Goal: Task Accomplishment & Management: Use online tool/utility

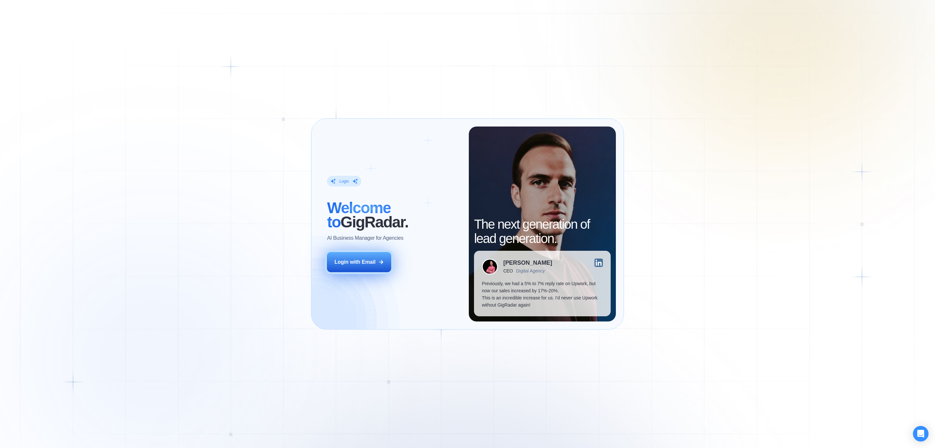
click at [354, 262] on div "Login with Email" at bounding box center [354, 262] width 41 height 7
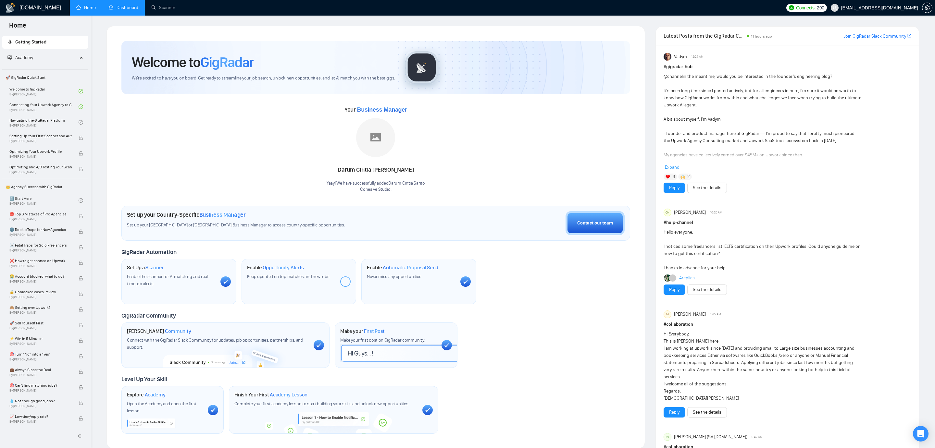
click at [120, 10] on link "Dashboard" at bounding box center [124, 8] width 30 height 6
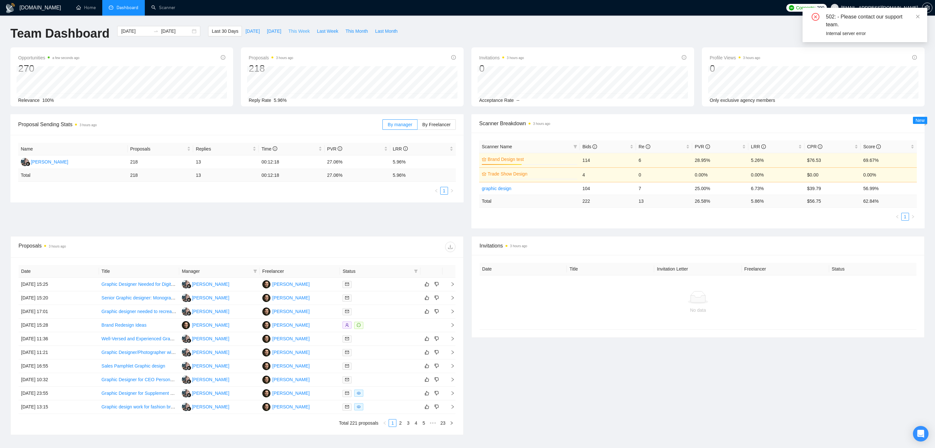
click at [298, 32] on span "This Week" at bounding box center [298, 31] width 21 height 7
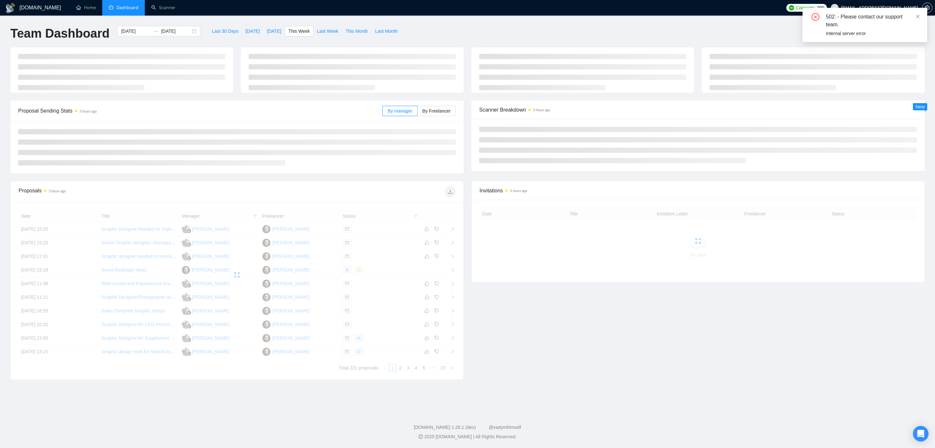
type input "[DATE]"
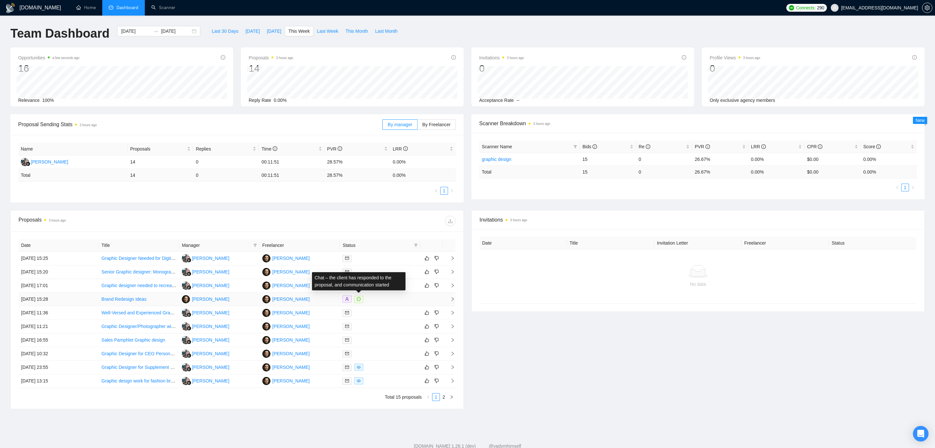
click at [361, 300] on span at bounding box center [358, 299] width 9 height 7
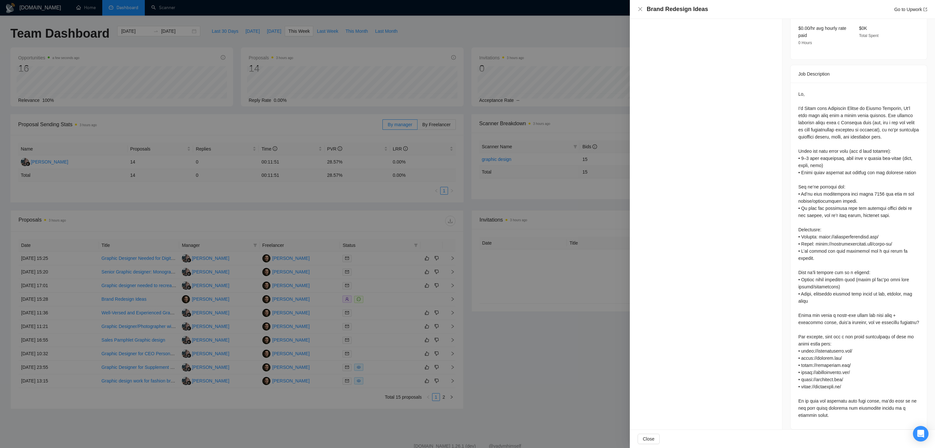
scroll to position [265, 0]
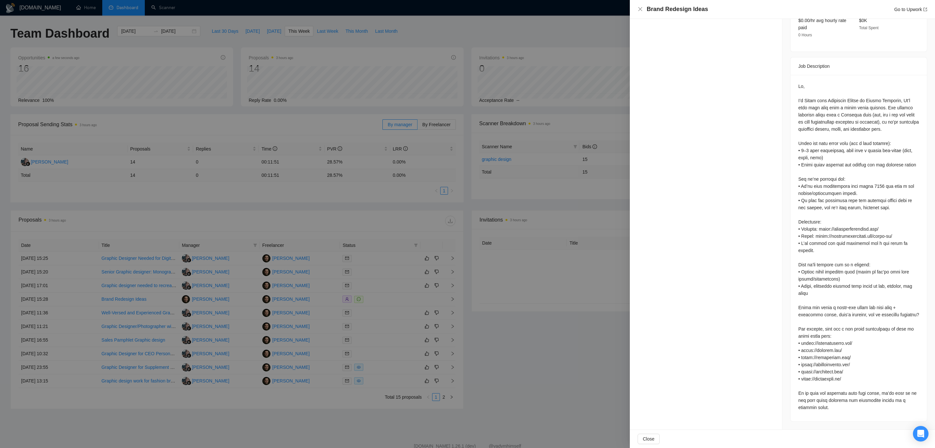
click at [460, 288] on div at bounding box center [467, 224] width 935 height 448
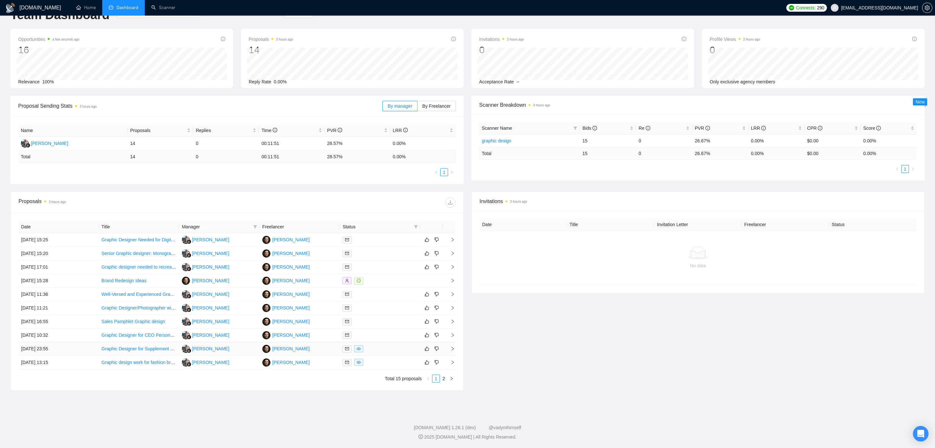
scroll to position [0, 0]
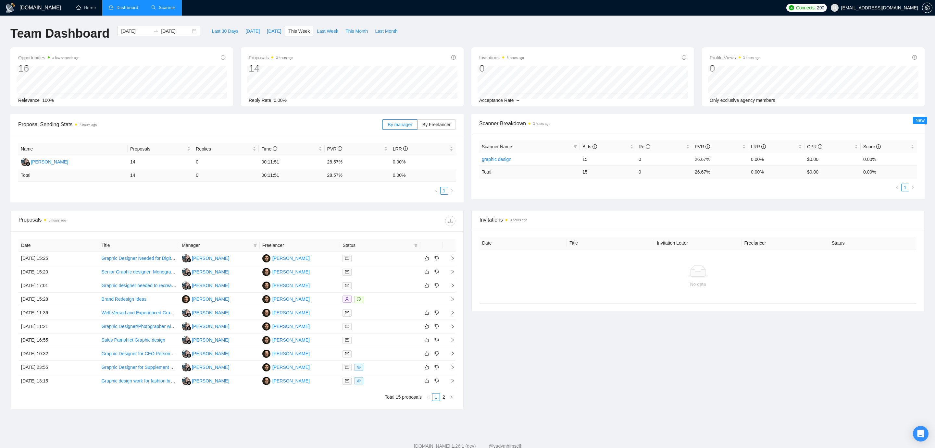
click at [165, 7] on link "Scanner" at bounding box center [163, 8] width 24 height 6
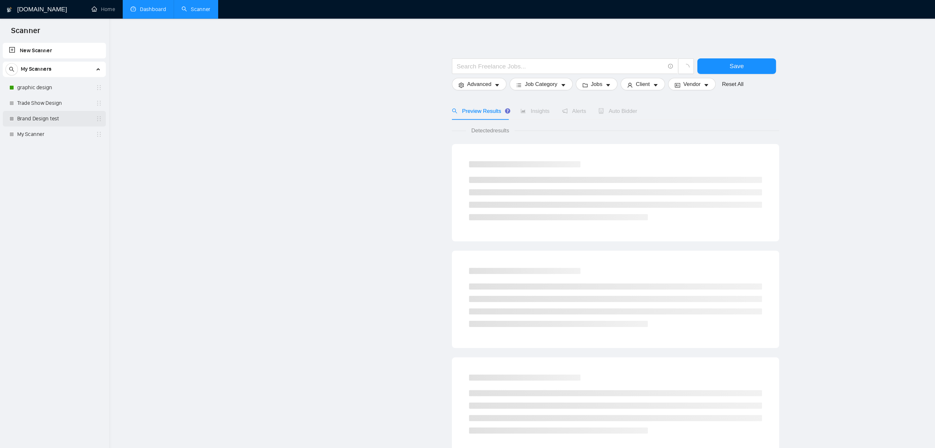
click at [40, 98] on link "Brand Design test" at bounding box center [45, 98] width 62 height 13
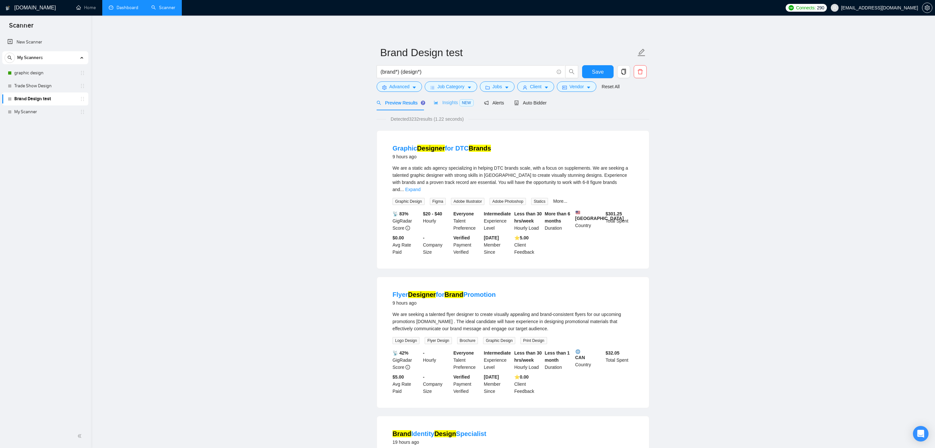
scroll to position [1, 0]
click at [444, 102] on span "Insights NEW" at bounding box center [454, 101] width 40 height 5
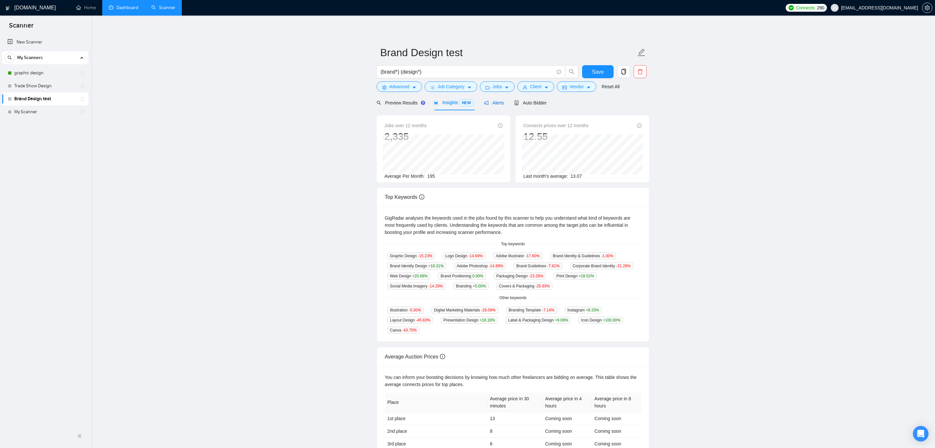
click at [499, 101] on span "Alerts" at bounding box center [494, 102] width 20 height 5
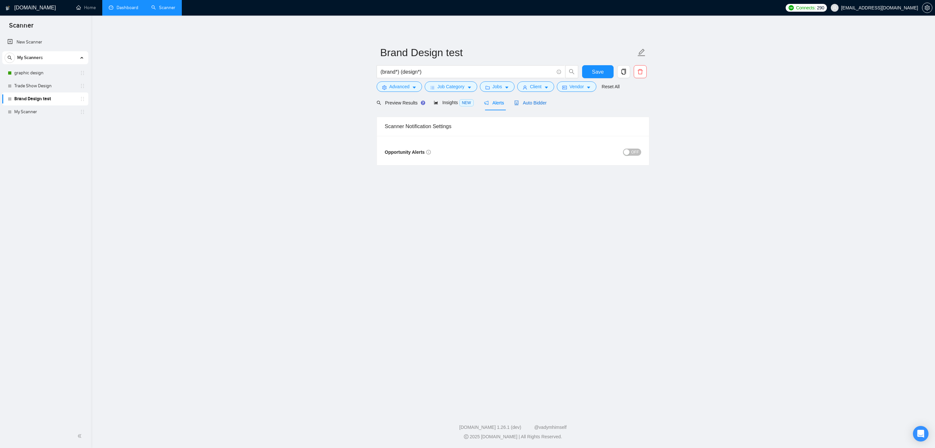
click at [523, 103] on span "Auto Bidder" at bounding box center [530, 102] width 32 height 5
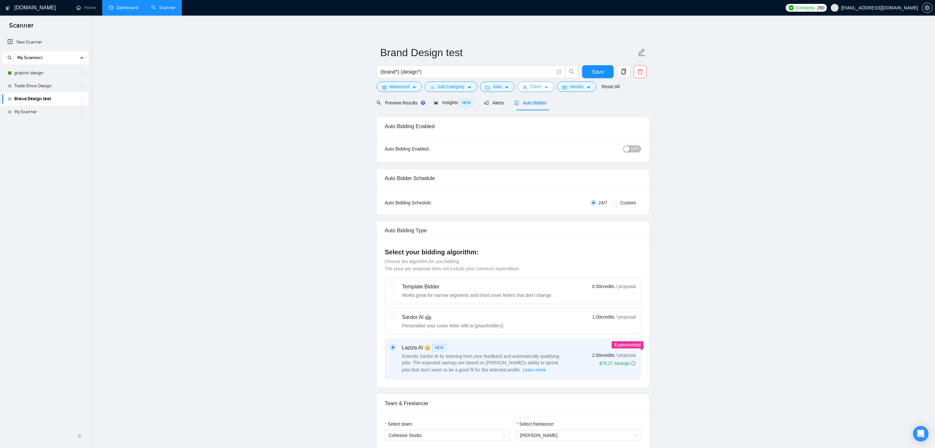
click at [533, 89] on span "Client" at bounding box center [536, 86] width 12 height 7
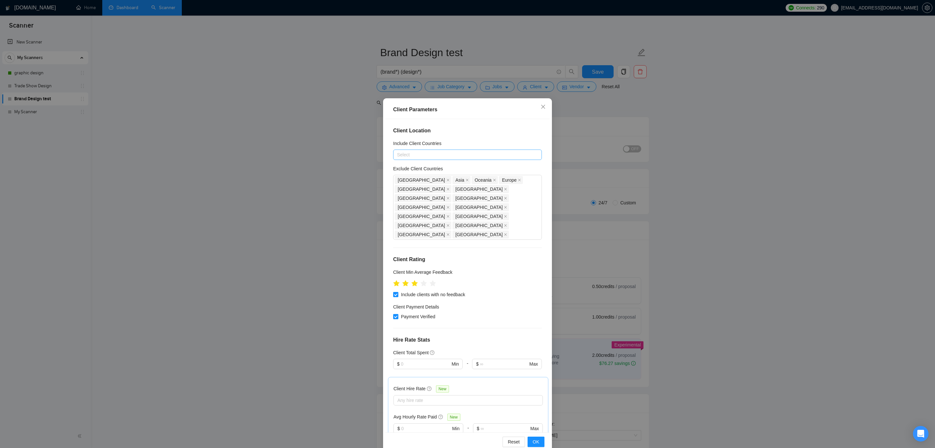
click at [415, 154] on div at bounding box center [464, 155] width 139 height 8
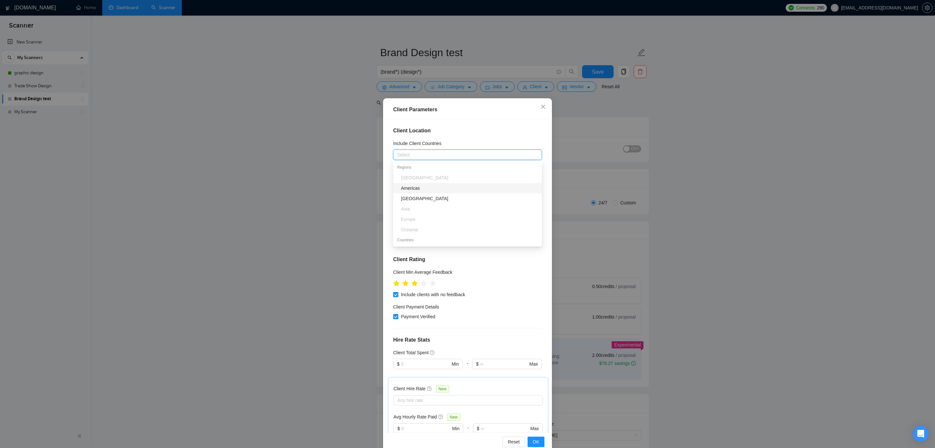
click at [691, 153] on div "Client Parameters Client Location Include Client Countries Select Exclude Clien…" at bounding box center [467, 224] width 935 height 448
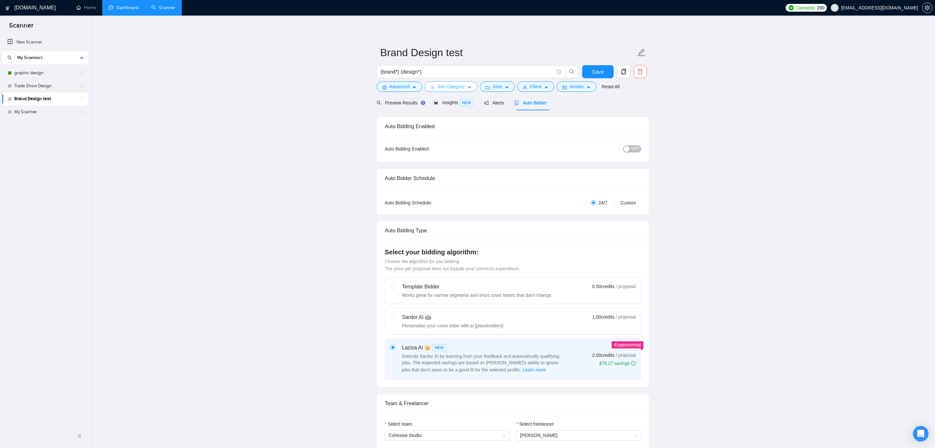
click at [469, 86] on icon "caret-down" at bounding box center [469, 87] width 5 height 5
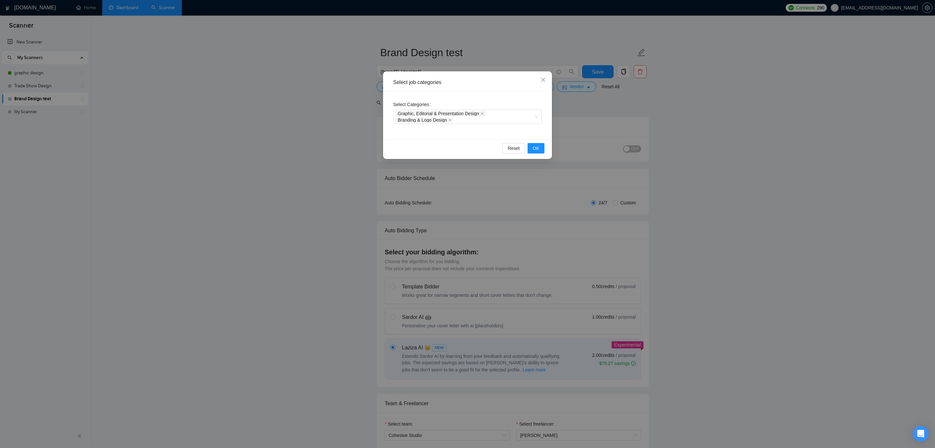
click at [289, 119] on div "Select job categories Select Categories Graphic, Editorial & Presentation Desig…" at bounding box center [467, 224] width 935 height 448
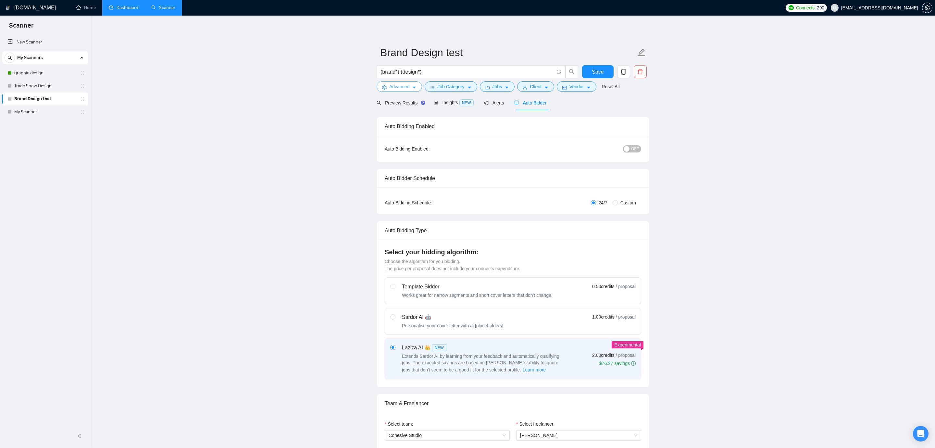
click at [405, 89] on span "Advanced" at bounding box center [399, 86] width 20 height 7
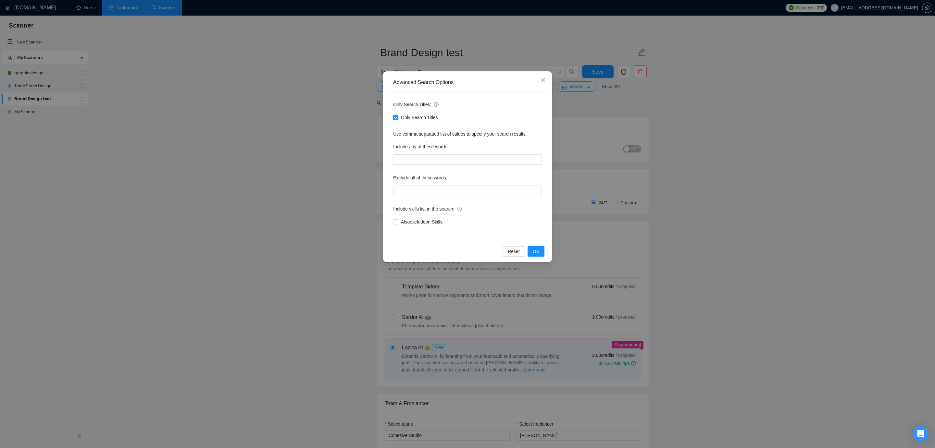
click at [330, 139] on div "Advanced Search Options Only Search Titles: Only Search Titles Use comma-separa…" at bounding box center [467, 224] width 935 height 448
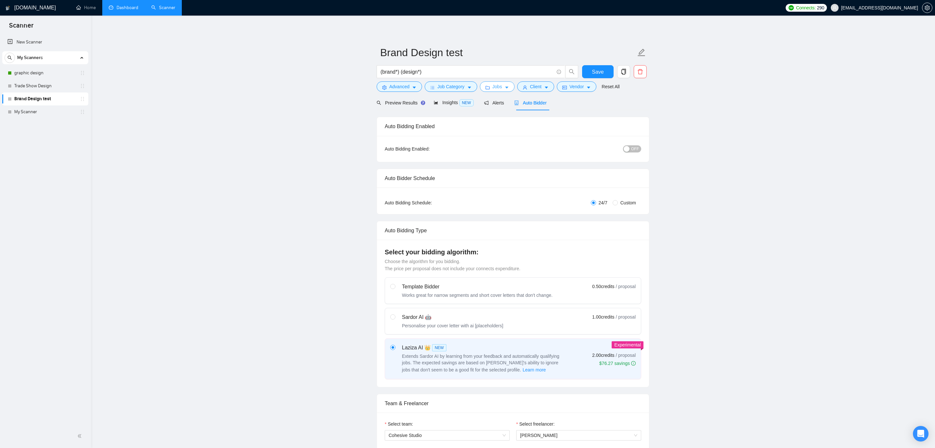
click at [515, 86] on button "Jobs" at bounding box center [497, 86] width 35 height 10
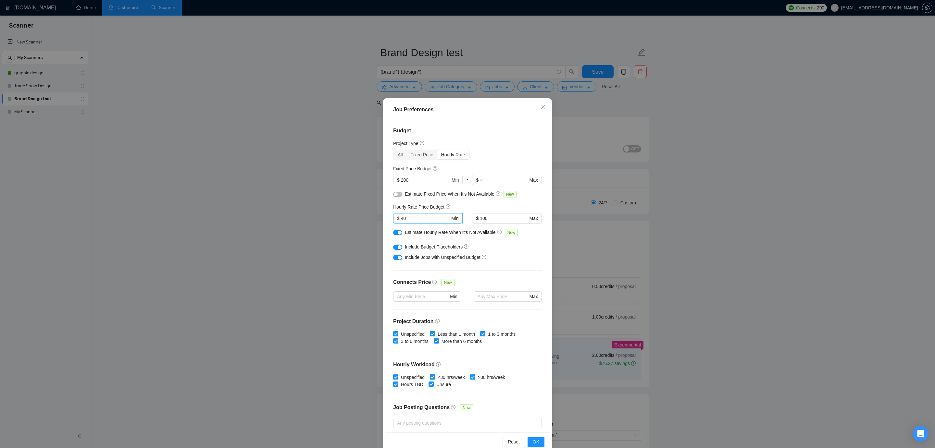
click at [426, 221] on input "40" at bounding box center [425, 218] width 49 height 7
type input "70"
click at [495, 220] on input "100" at bounding box center [504, 218] width 48 height 7
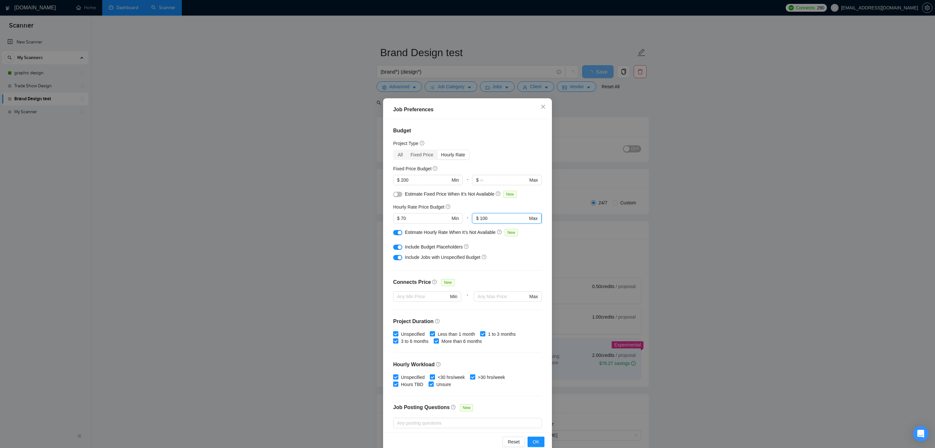
click at [495, 220] on input "100" at bounding box center [504, 218] width 48 height 7
type input "150"
click at [520, 238] on div "Estimate Hourly Rate When It’s Not Available New" at bounding box center [467, 234] width 149 height 10
click at [400, 248] on div "button" at bounding box center [400, 247] width 4 height 4
click at [398, 259] on div "button" at bounding box center [400, 258] width 4 height 4
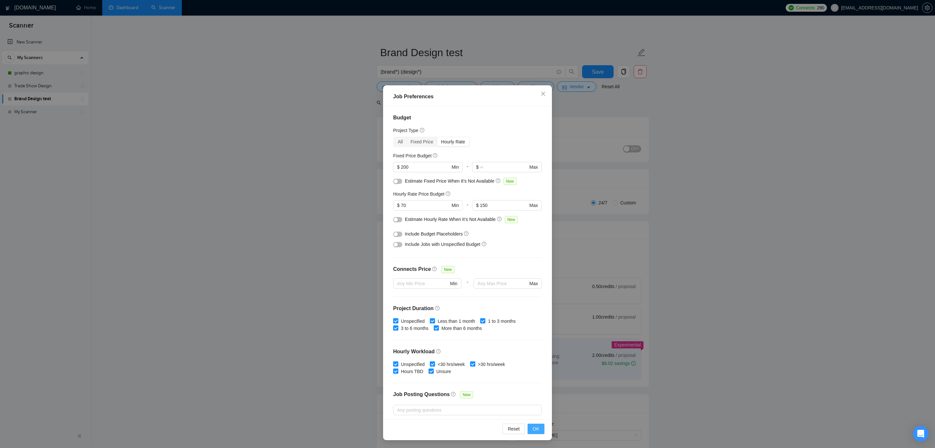
click at [535, 430] on span "OK" at bounding box center [536, 428] width 6 height 7
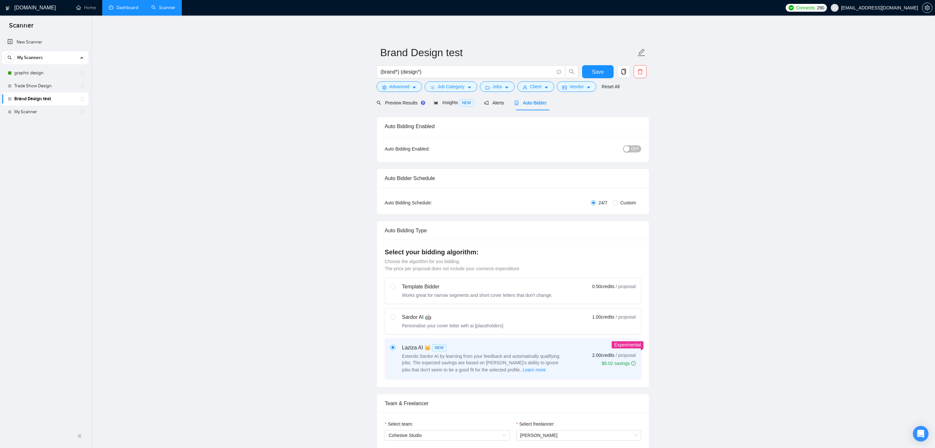
click at [633, 146] on span "OFF" at bounding box center [635, 148] width 8 height 7
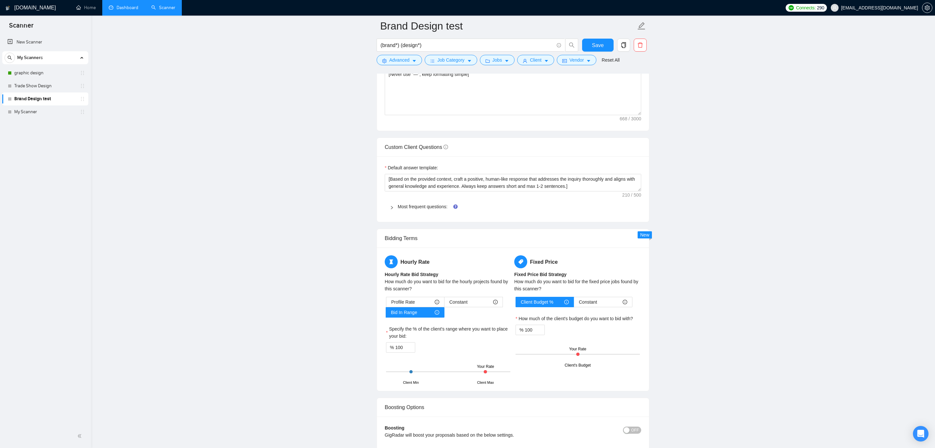
scroll to position [953, 0]
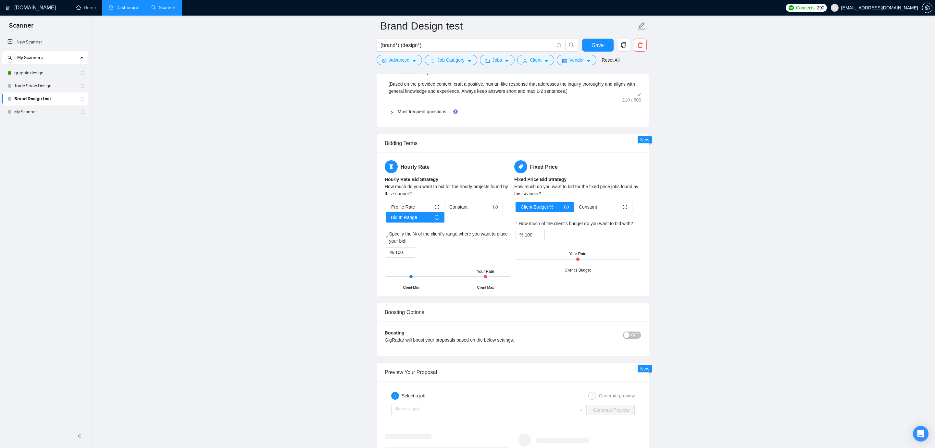
click at [823, 259] on main "Brand Design test (brand*) (design*) Save Advanced Job Category Jobs Client Ven…" at bounding box center [512, 48] width 823 height 1950
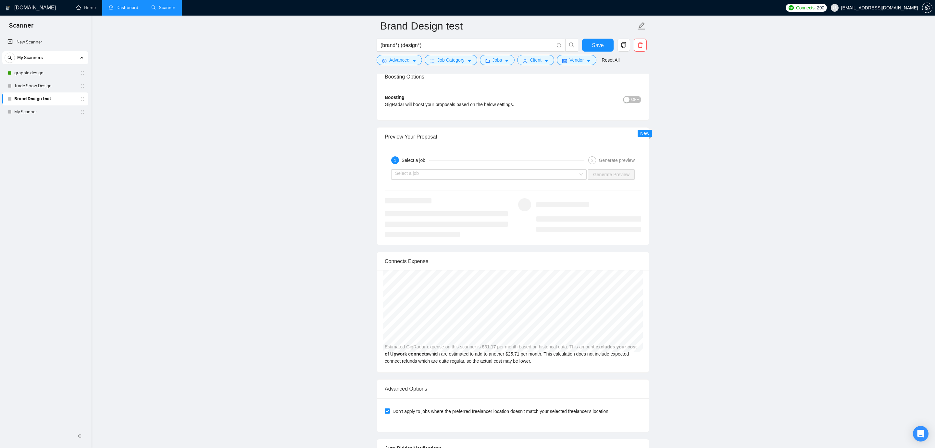
scroll to position [1210, 0]
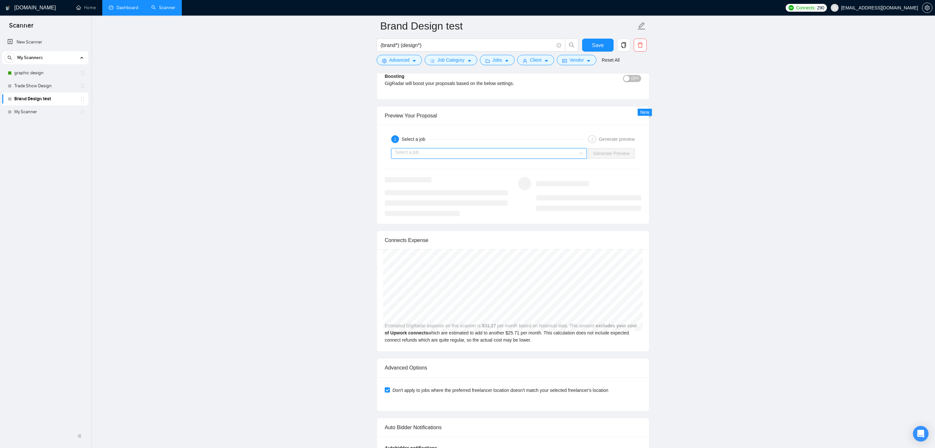
click at [466, 149] on input "search" at bounding box center [486, 154] width 183 height 10
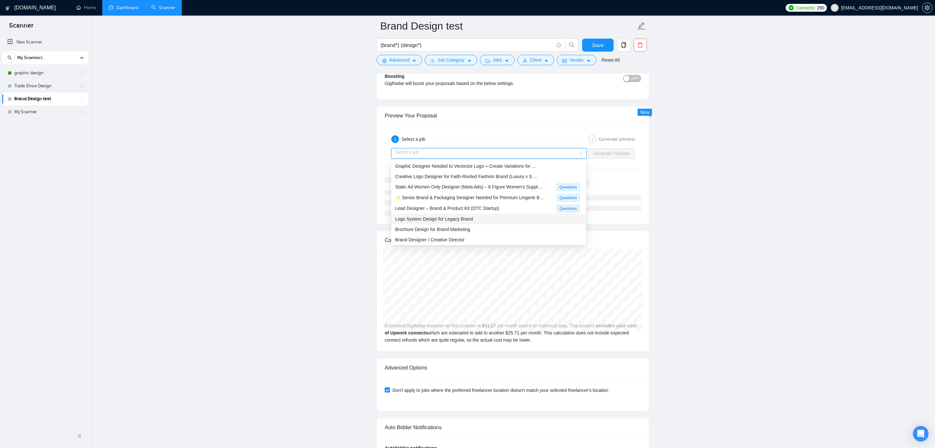
drag, startPoint x: 495, startPoint y: 219, endPoint x: 473, endPoint y: 213, distance: 23.1
click at [473, 214] on div "Logo System Design for Legacy Brand" at bounding box center [488, 219] width 195 height 10
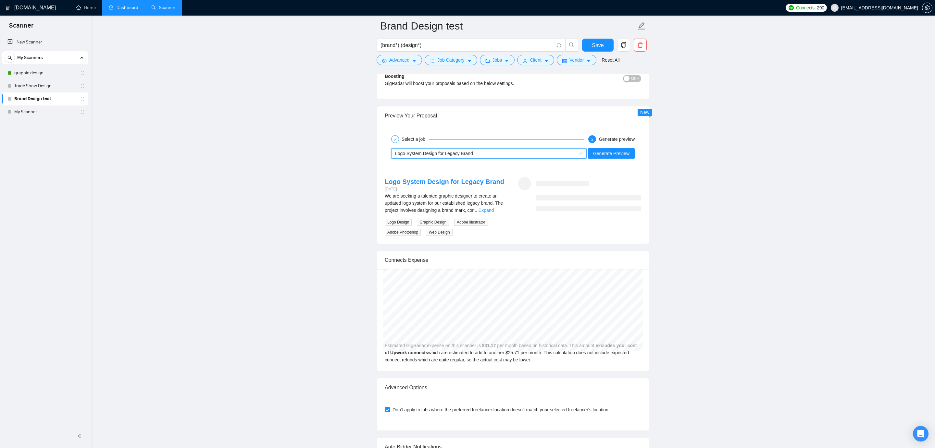
click at [613, 152] on span "Generate Preview" at bounding box center [611, 153] width 36 height 7
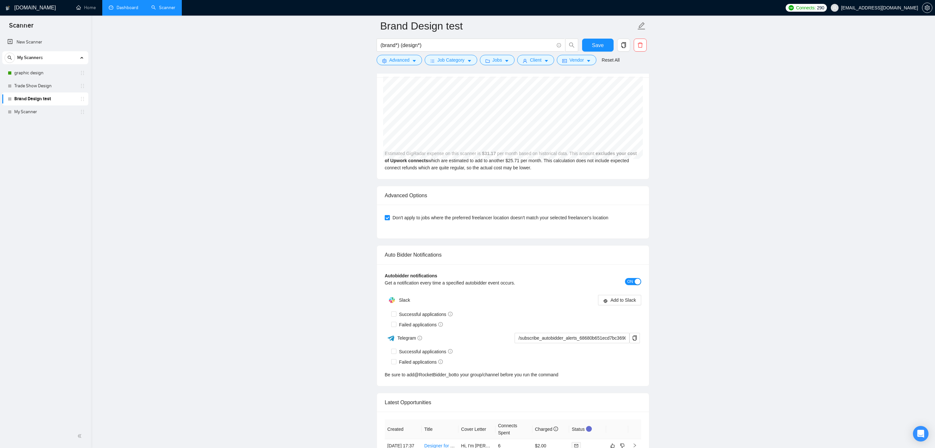
scroll to position [1560, 0]
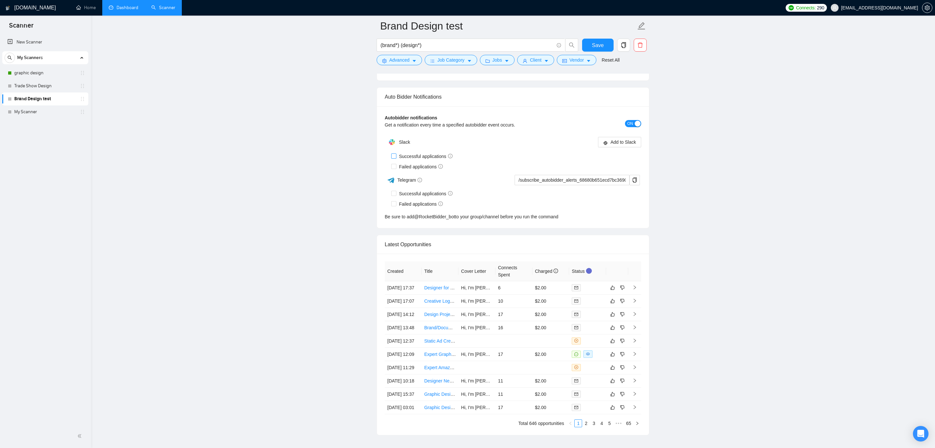
click at [395, 156] on input "Successful applications" at bounding box center [393, 156] width 5 height 5
checkbox input "true"
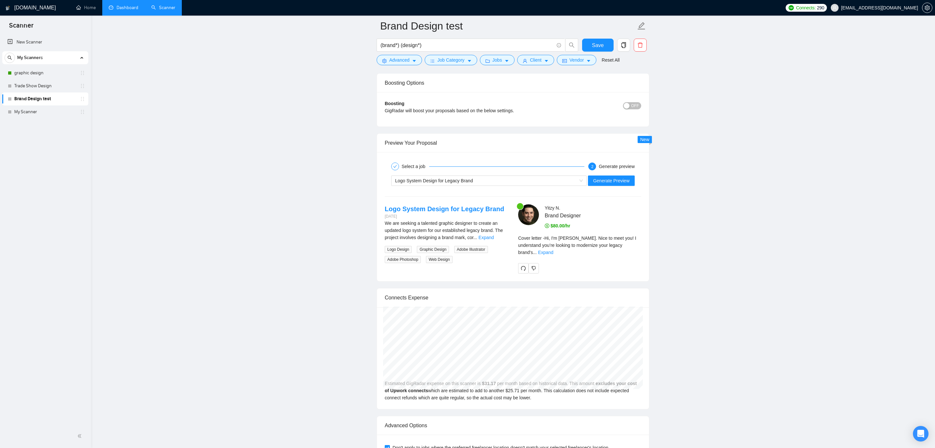
scroll to position [1183, 0]
click at [553, 249] on link "Expand" at bounding box center [545, 251] width 15 height 5
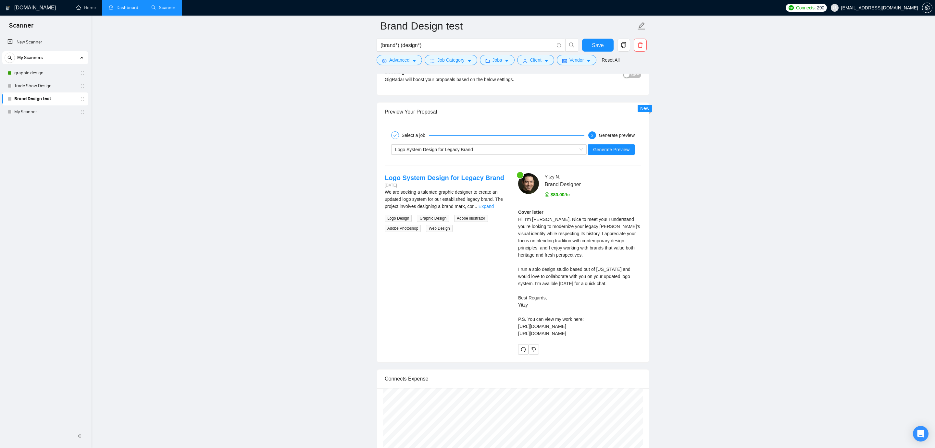
scroll to position [1225, 0]
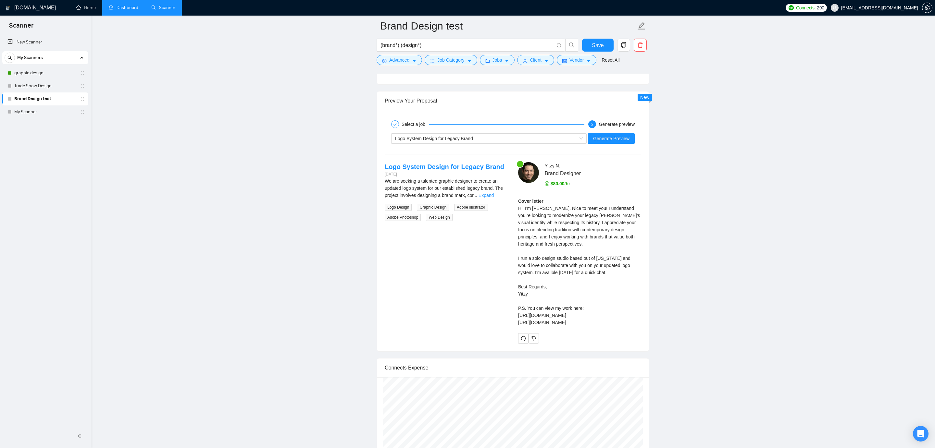
click at [612, 225] on div "Cover letter Hi, I'm [PERSON_NAME]. Nice to meet you! I understand you’re looki…" at bounding box center [579, 262] width 123 height 129
drag, startPoint x: 612, startPoint y: 225, endPoint x: 572, endPoint y: 229, distance: 39.5
click at [611, 225] on div "Cover letter Hi, I'm [PERSON_NAME]. Nice to meet you! I understand you’re looki…" at bounding box center [579, 262] width 123 height 129
click at [572, 229] on div "Cover letter Hi, I'm [PERSON_NAME]. Nice to meet you! I understand you’re looki…" at bounding box center [579, 262] width 123 height 129
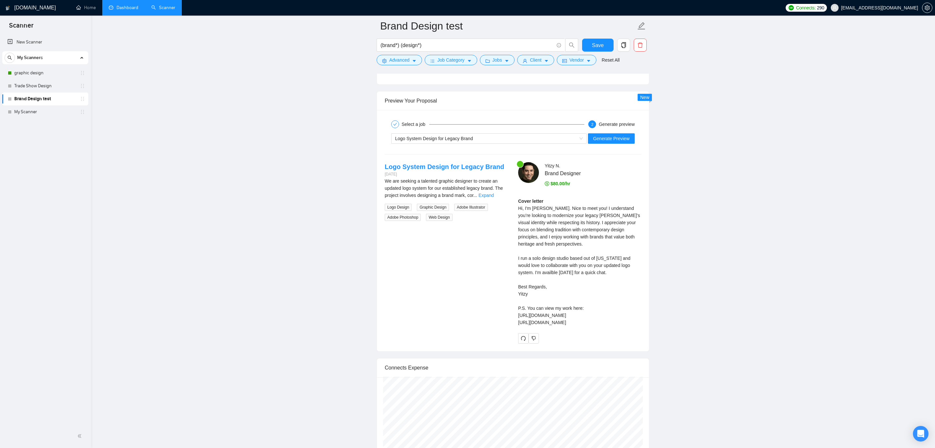
click at [562, 181] on span "$80.00/hr" at bounding box center [558, 183] width 26 height 5
click at [567, 172] on span "Brand Designer" at bounding box center [583, 173] width 77 height 8
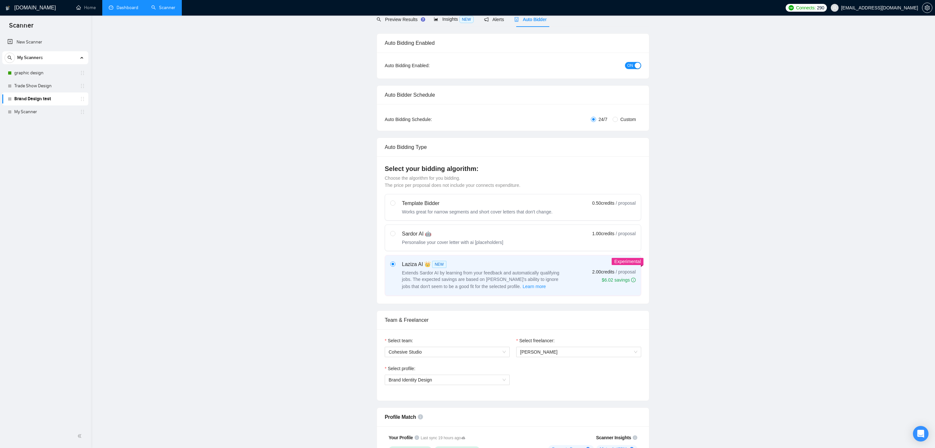
scroll to position [0, 0]
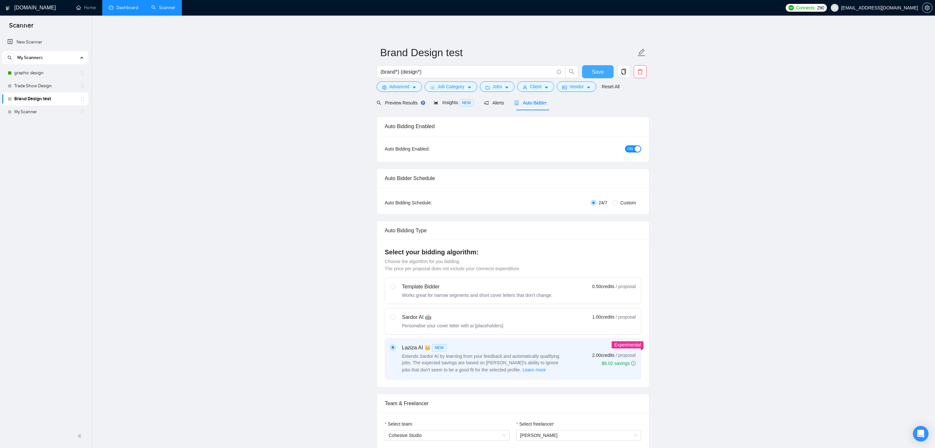
click at [600, 69] on span "Save" at bounding box center [598, 72] width 12 height 8
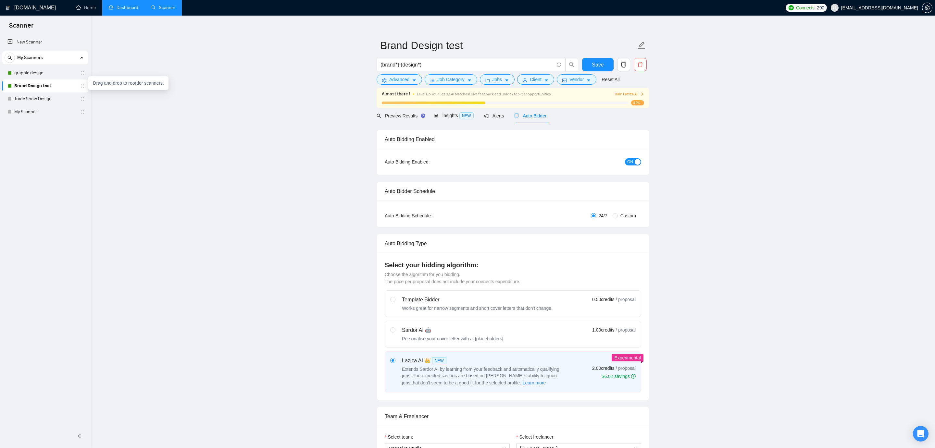
scroll to position [8, 0]
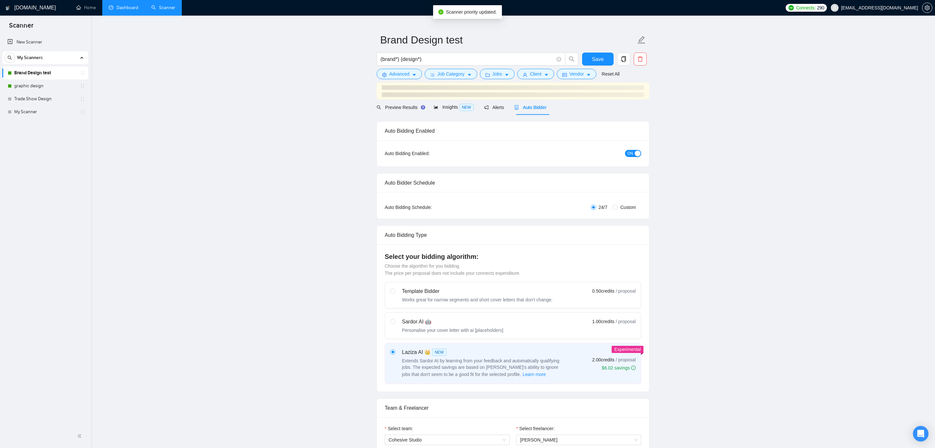
scroll to position [14, 0]
click at [34, 95] on link "Trade Show Design" at bounding box center [45, 98] width 62 height 13
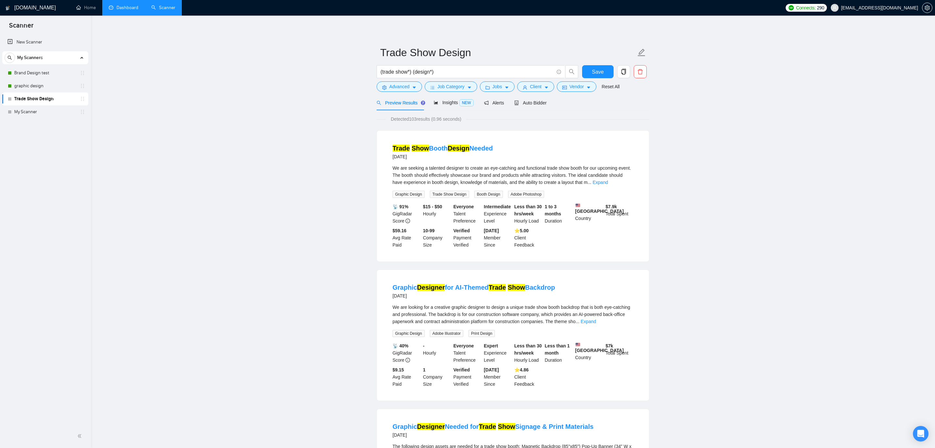
click at [815, 9] on span "Connects:" at bounding box center [805, 7] width 19 height 7
